Goal: Contribute content: Add original content to the website for others to see

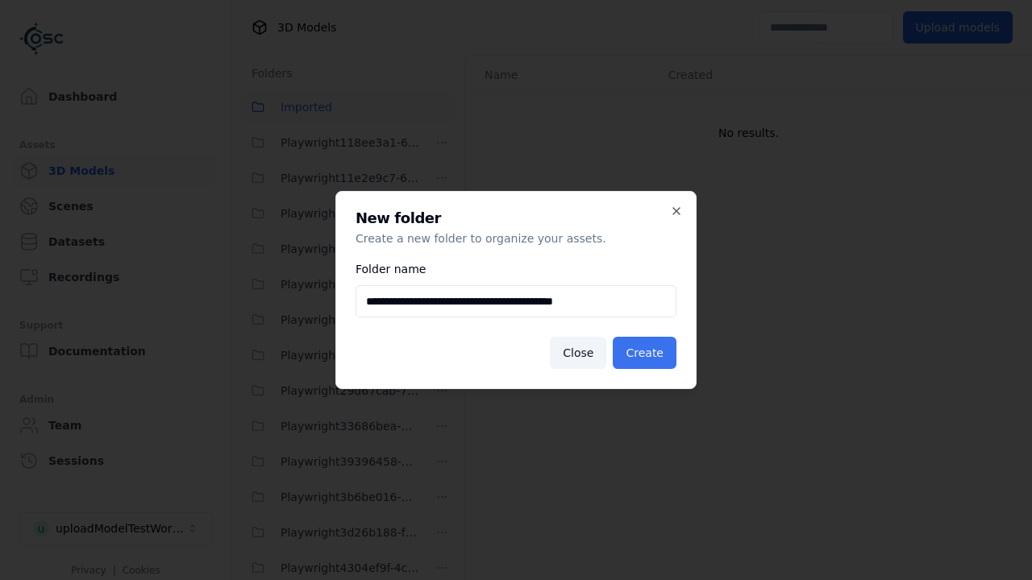
type input "**********"
click at [647, 353] on button "Create" at bounding box center [645, 353] width 64 height 32
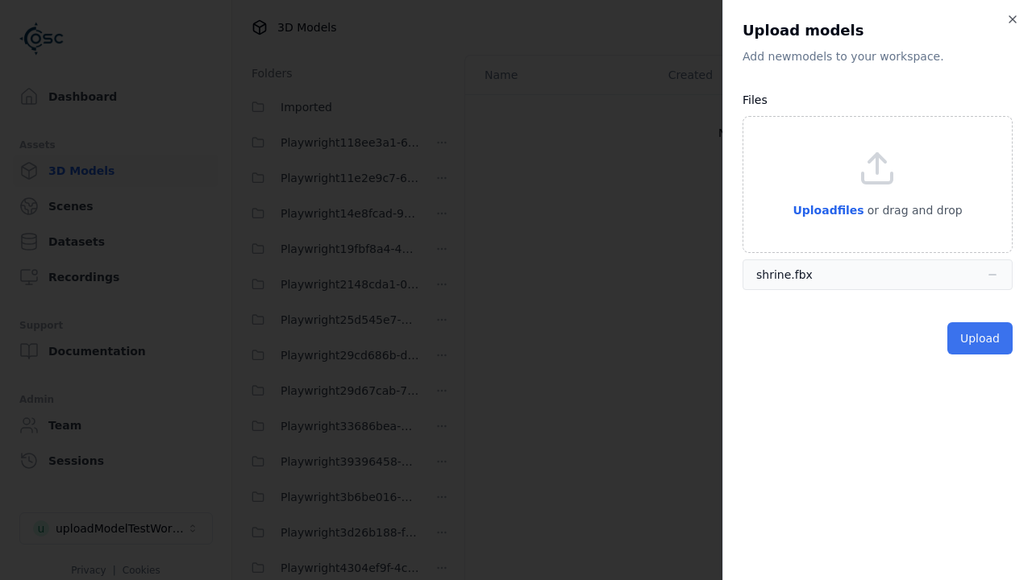
click at [982, 339] on button "Upload" at bounding box center [979, 338] width 65 height 32
